Goal: Entertainment & Leisure: Consume media (video, audio)

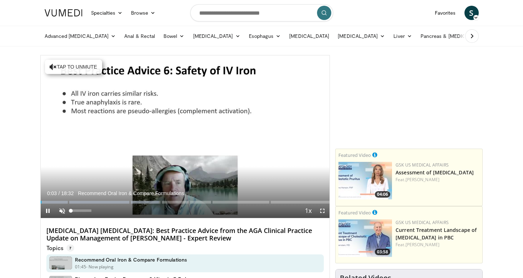
click at [65, 209] on span "Video Player" at bounding box center [62, 210] width 14 height 14
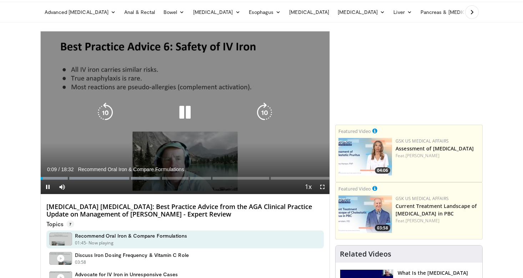
scroll to position [28, 0]
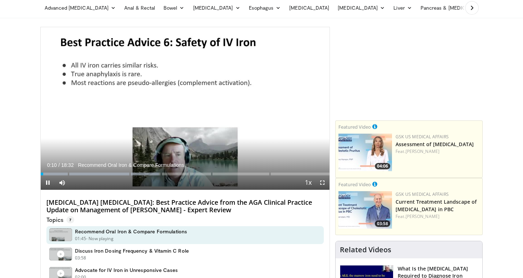
click at [322, 187] on span "Video Player" at bounding box center [322, 182] width 14 height 14
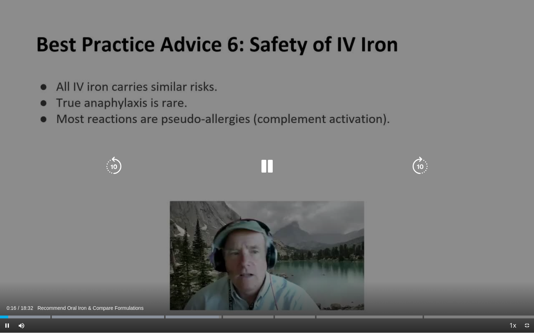
click at [453, 262] on div "10 seconds Tap to unmute" at bounding box center [267, 166] width 534 height 333
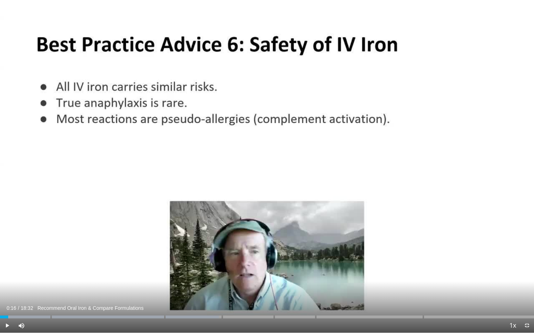
click at [453, 262] on div "10 seconds Tap to unmute" at bounding box center [267, 166] width 534 height 333
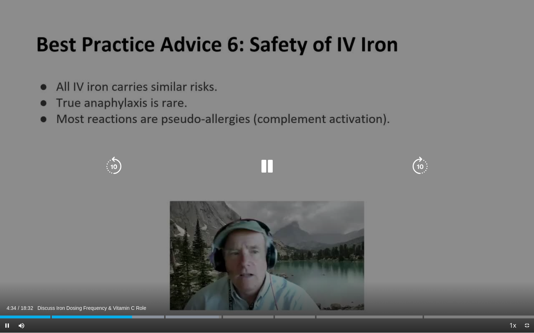
click at [111, 167] on icon "Video Player" at bounding box center [114, 167] width 20 height 20
click at [112, 167] on icon "Video Player" at bounding box center [114, 167] width 20 height 20
click at [116, 166] on icon "Video Player" at bounding box center [114, 167] width 20 height 20
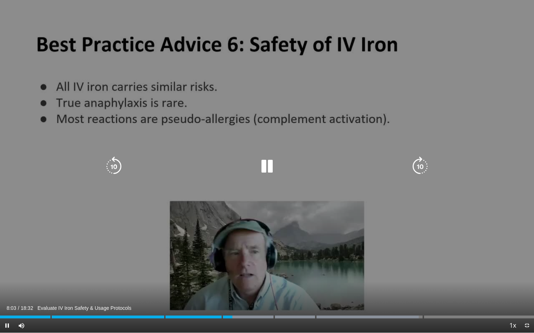
click at [265, 164] on icon "Video Player" at bounding box center [267, 167] width 20 height 20
click at [268, 163] on icon "Video Player" at bounding box center [267, 167] width 20 height 20
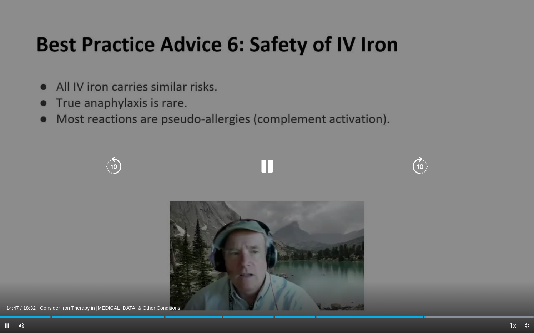
click at [426, 163] on icon "Video Player" at bounding box center [420, 167] width 20 height 20
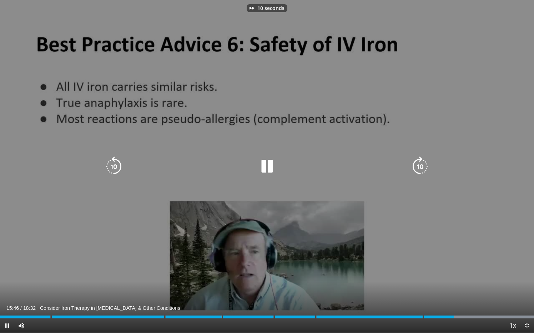
click at [426, 163] on icon "Video Player" at bounding box center [420, 167] width 20 height 20
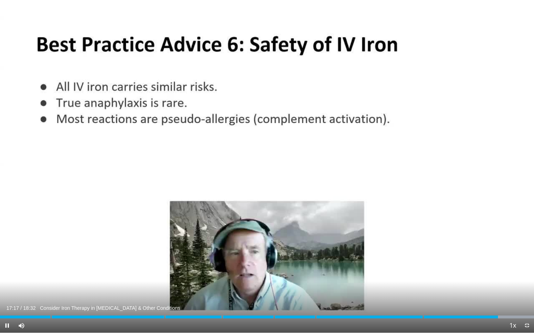
click at [523, 277] on span "Video Player" at bounding box center [527, 326] width 14 height 14
